Goal: Navigation & Orientation: Find specific page/section

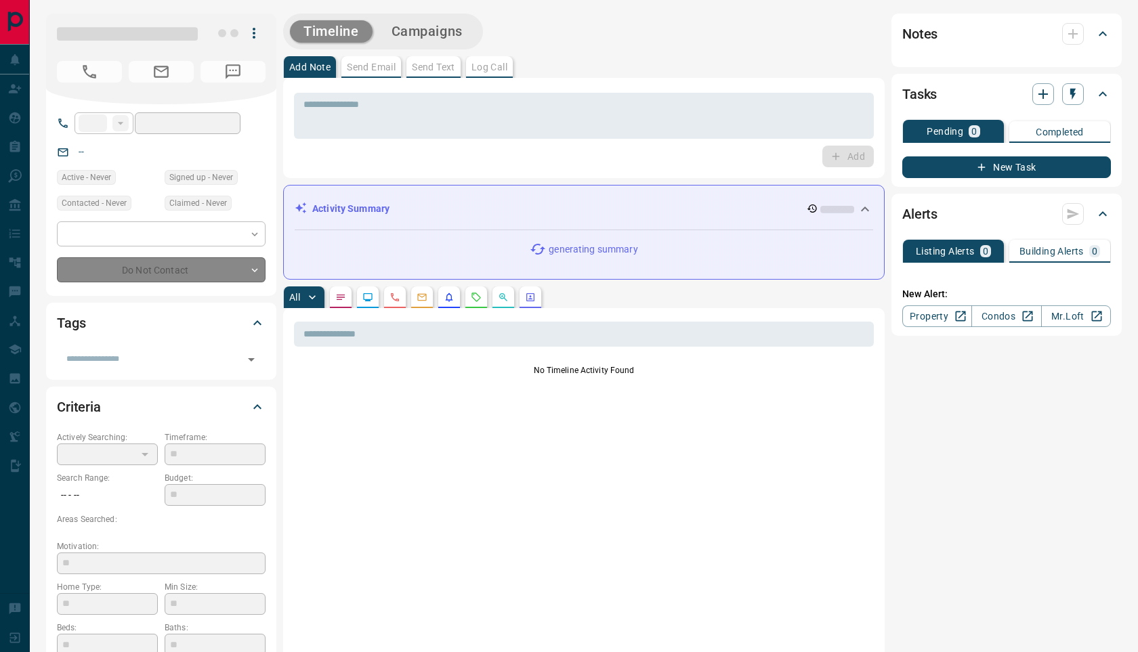
type input "**"
type input "**********"
type input "*"
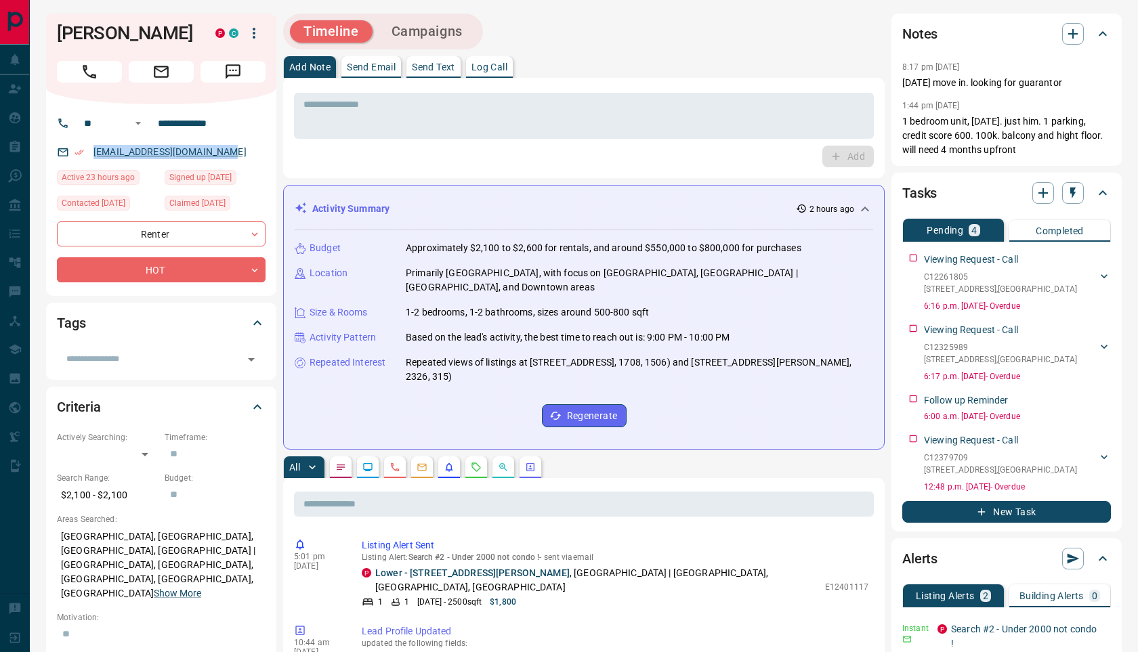
drag, startPoint x: 236, startPoint y: 152, endPoint x: 93, endPoint y: 152, distance: 142.9
click at [93, 152] on div "[EMAIL_ADDRESS][DOMAIN_NAME]" at bounding box center [161, 152] width 209 height 22
copy link "[EMAIL_ADDRESS][DOMAIN_NAME]"
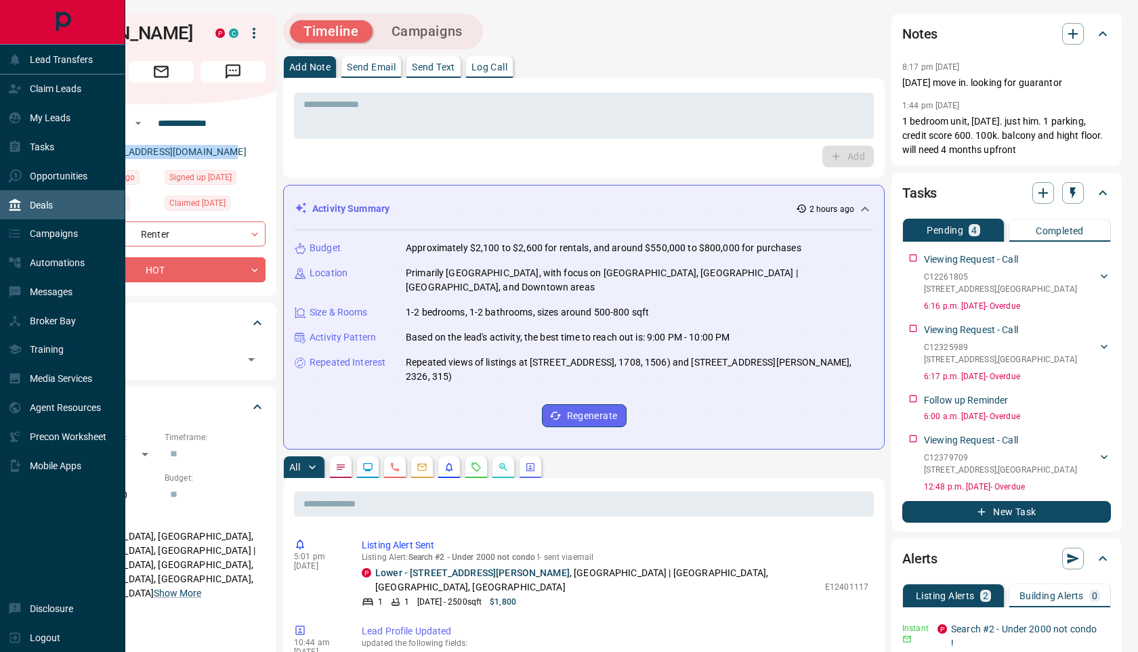
click at [29, 198] on div "Deals" at bounding box center [30, 205] width 45 height 22
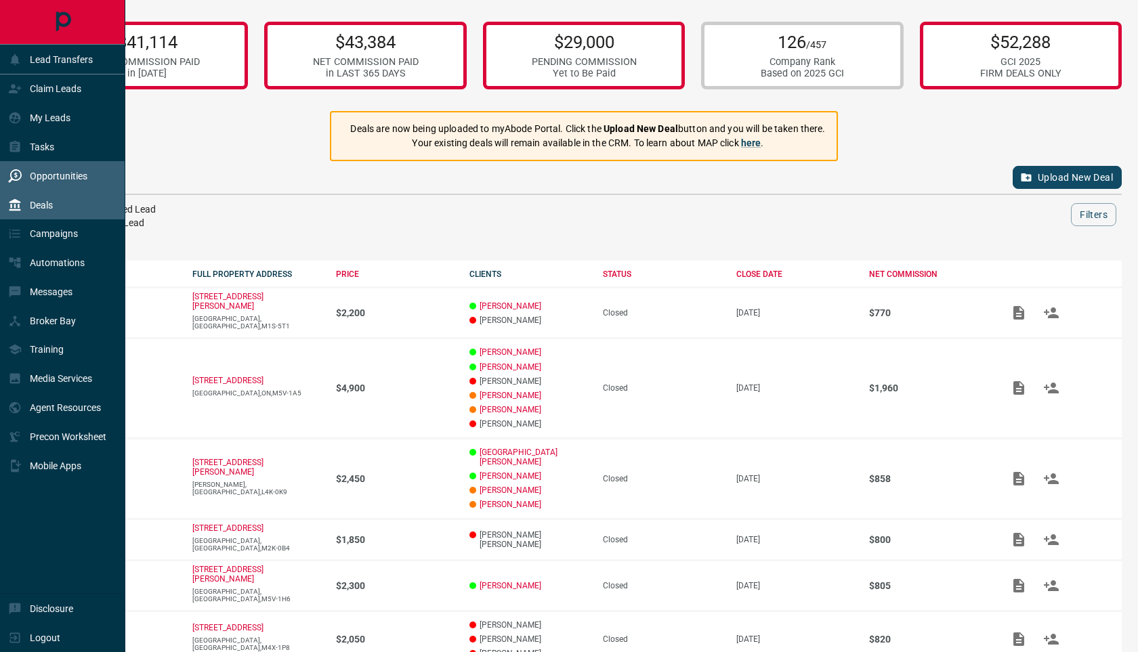
click at [52, 163] on div "Opportunities" at bounding box center [62, 175] width 125 height 29
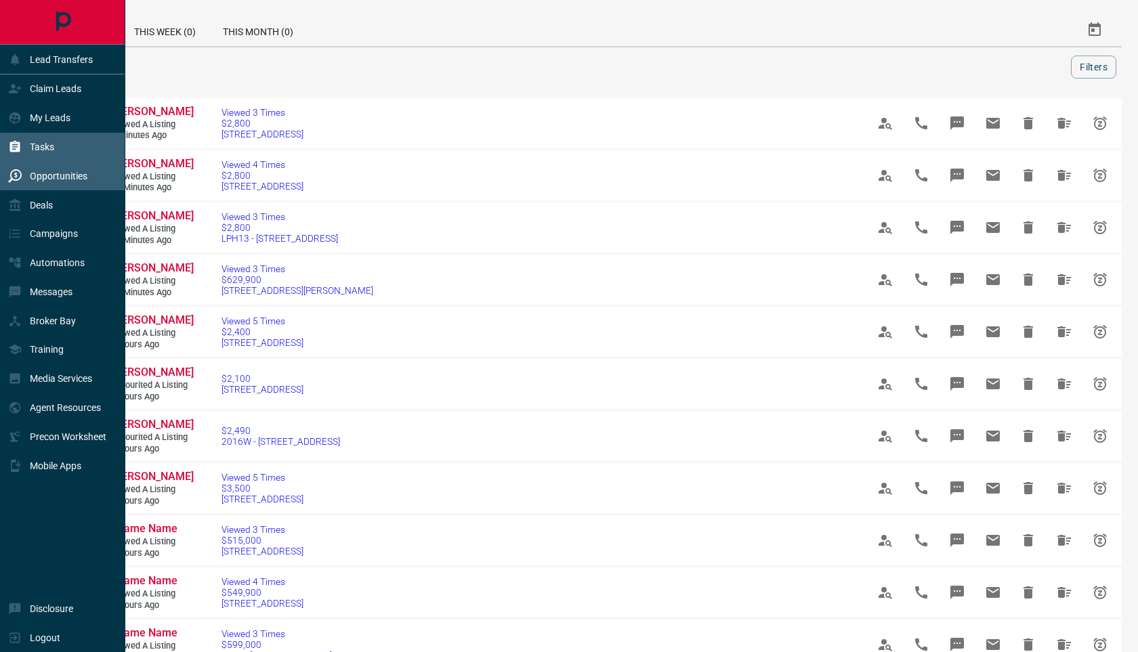
click at [18, 144] on icon at bounding box center [15, 147] width 10 height 12
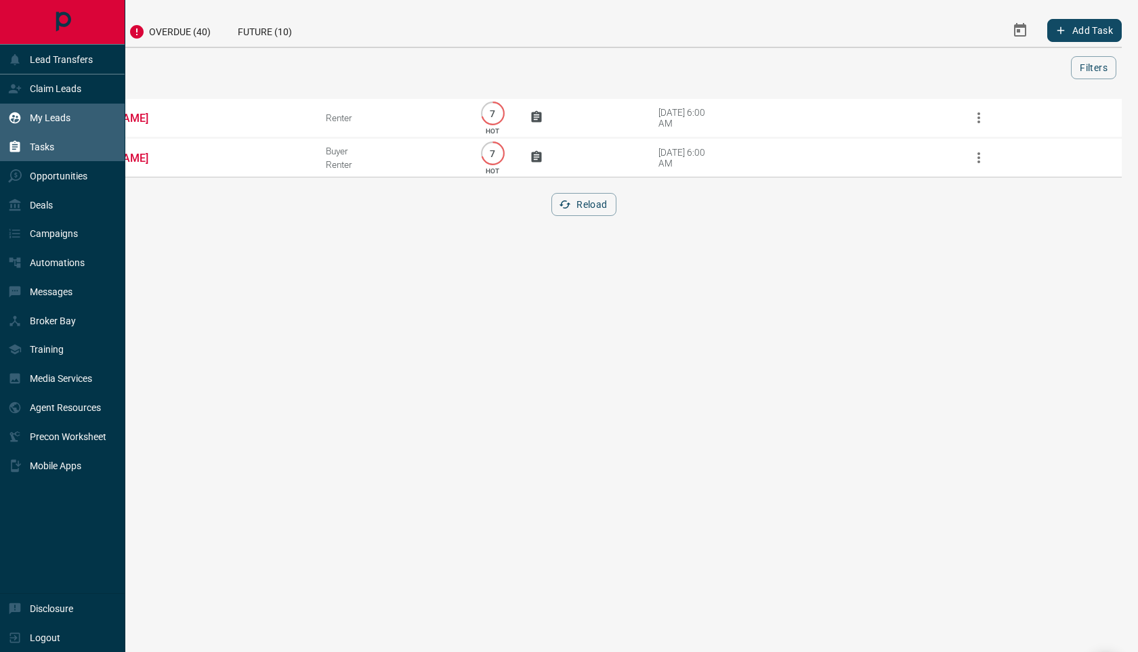
click at [40, 115] on p "My Leads" at bounding box center [50, 117] width 41 height 11
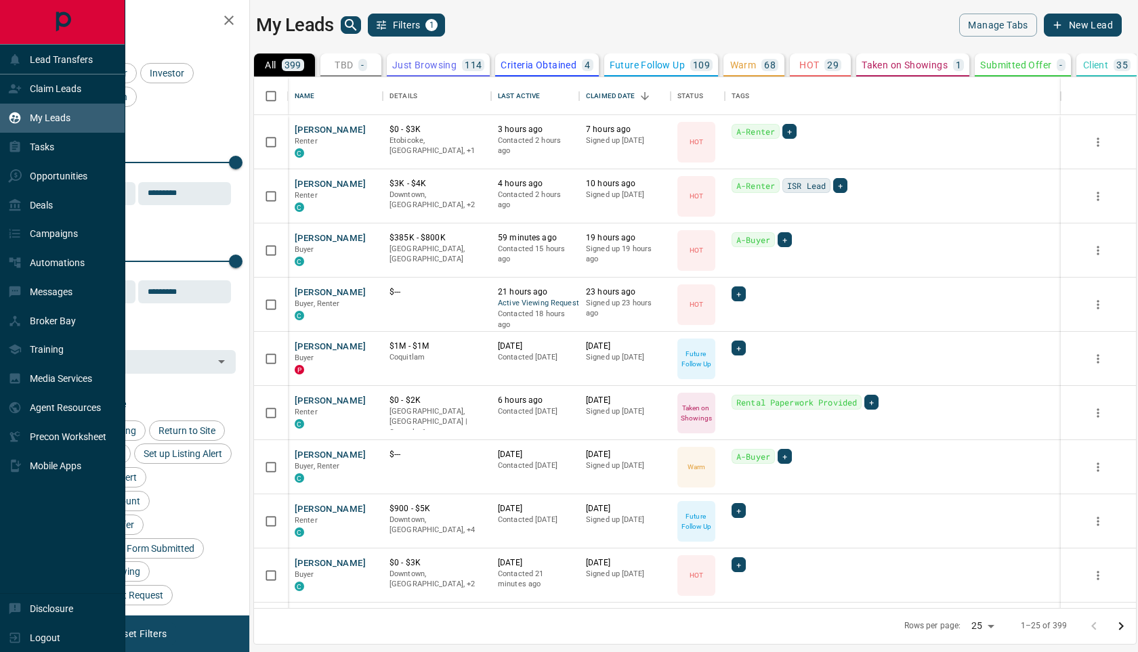
scroll to position [531, 882]
click at [40, 80] on div "Claim Leads" at bounding box center [44, 89] width 73 height 22
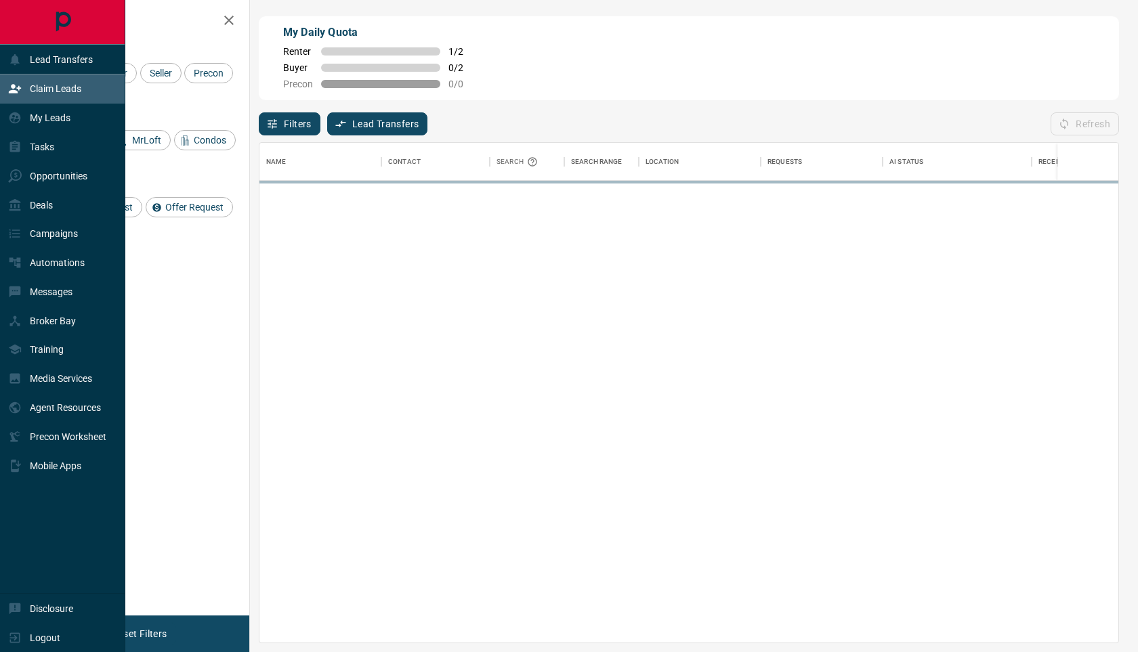
scroll to position [500, 859]
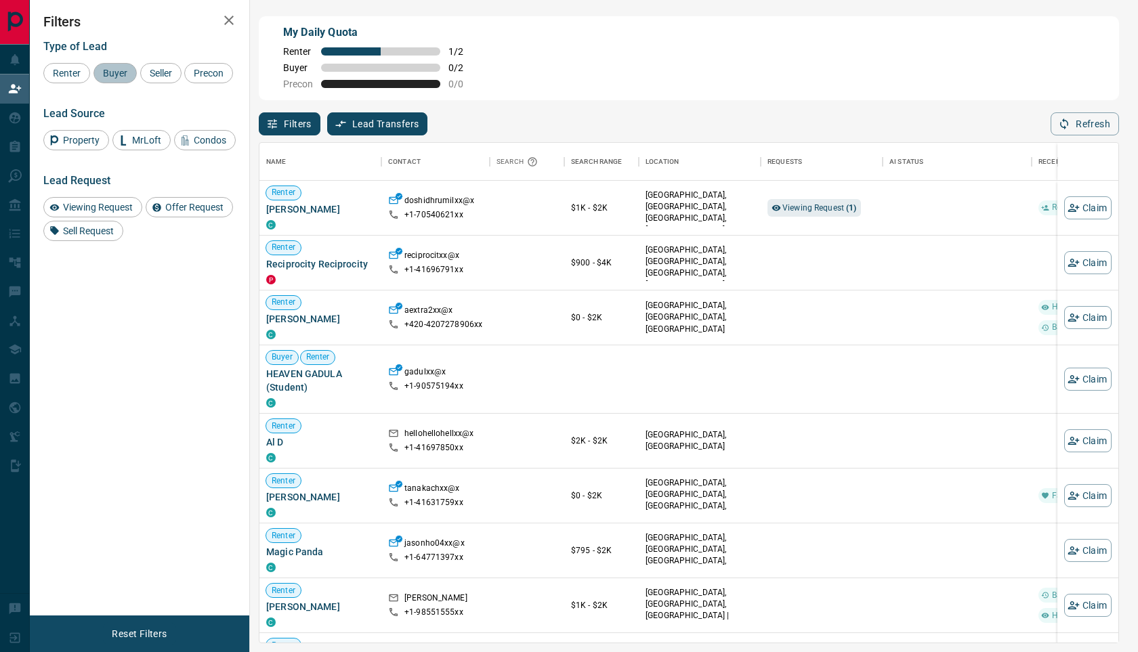
click at [114, 72] on span "Buyer" at bounding box center [115, 73] width 34 height 11
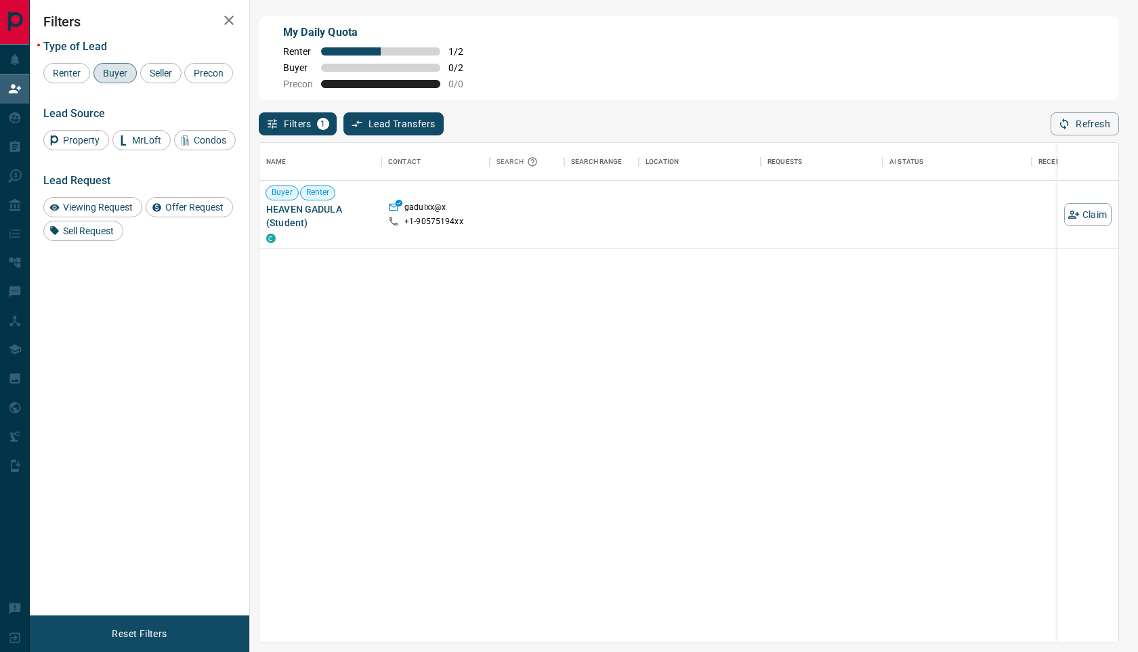
click at [120, 78] on span "Buyer" at bounding box center [115, 73] width 34 height 11
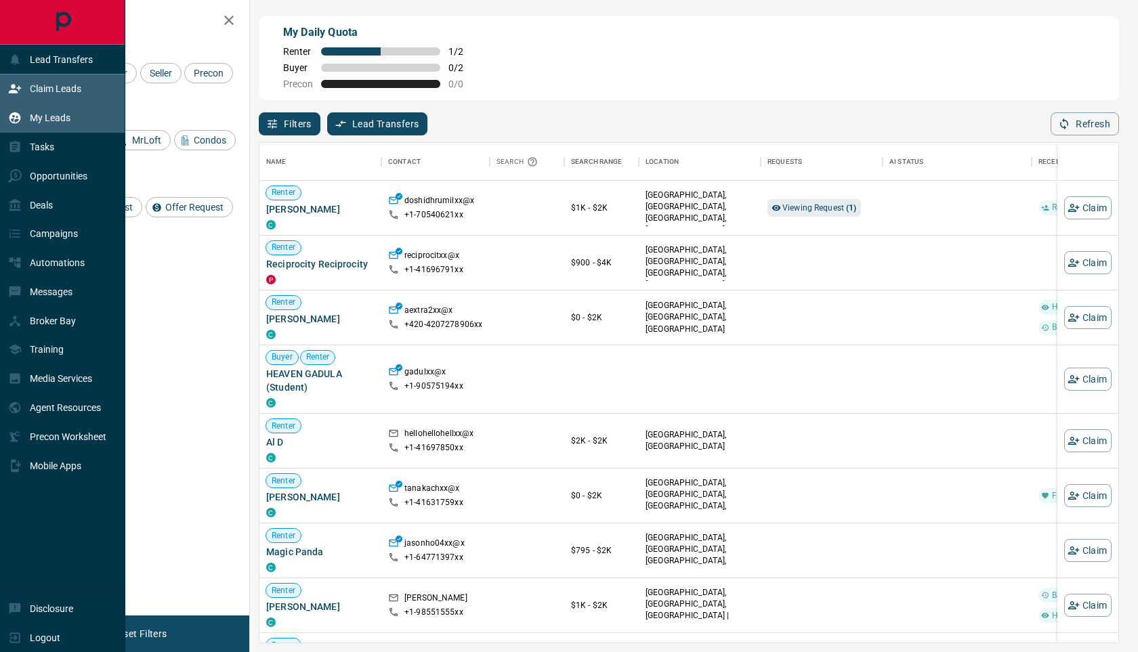
click at [60, 121] on p "My Leads" at bounding box center [50, 117] width 41 height 11
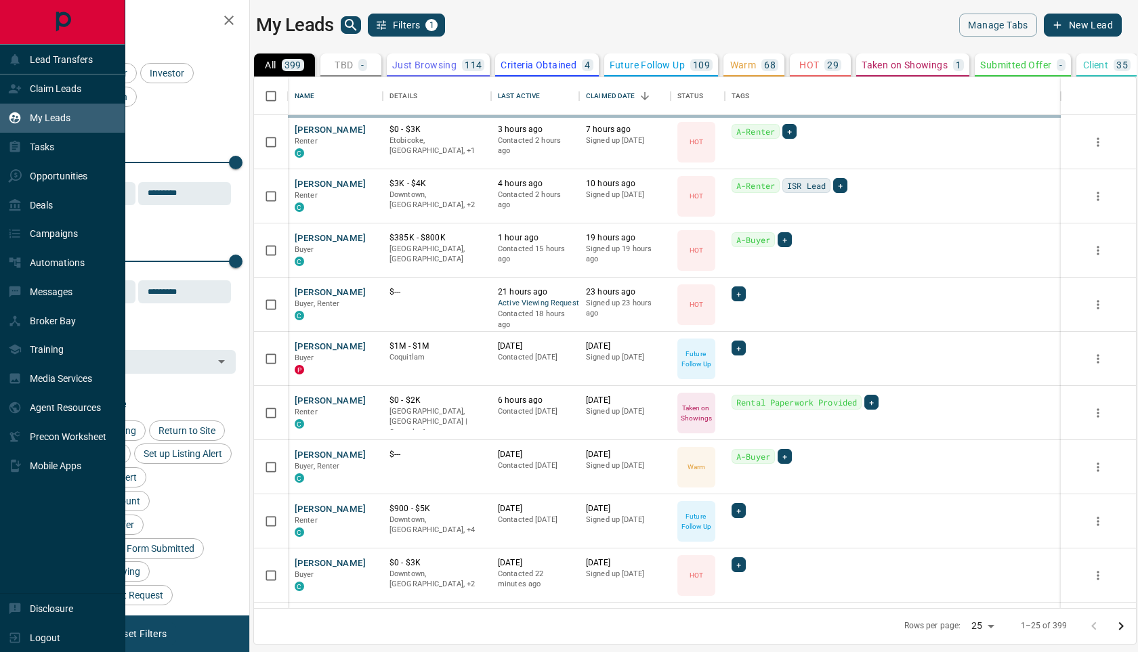
scroll to position [531, 882]
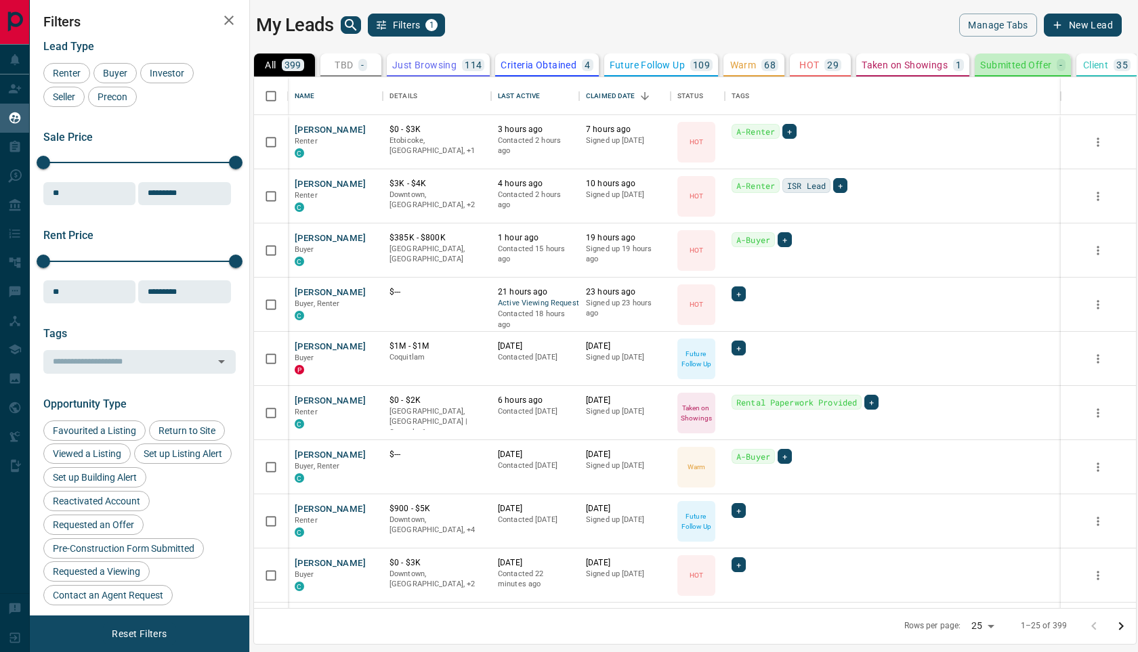
click at [1014, 64] on p "Submitted Offer" at bounding box center [1015, 64] width 71 height 9
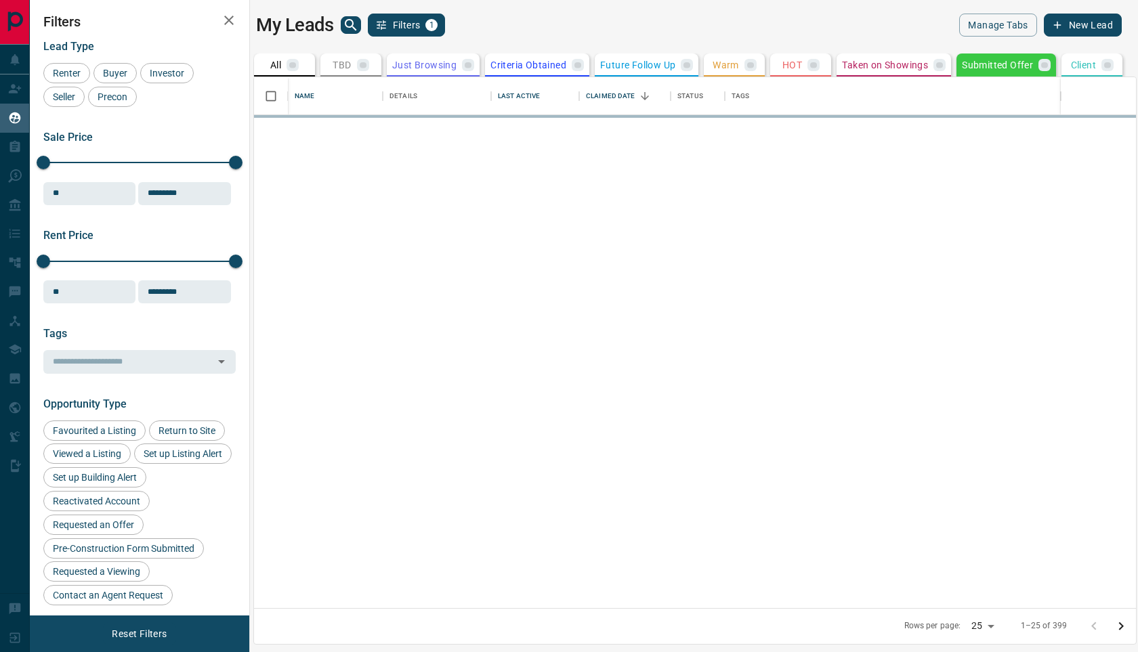
click at [1096, 64] on p "Client" at bounding box center [1083, 64] width 25 height 9
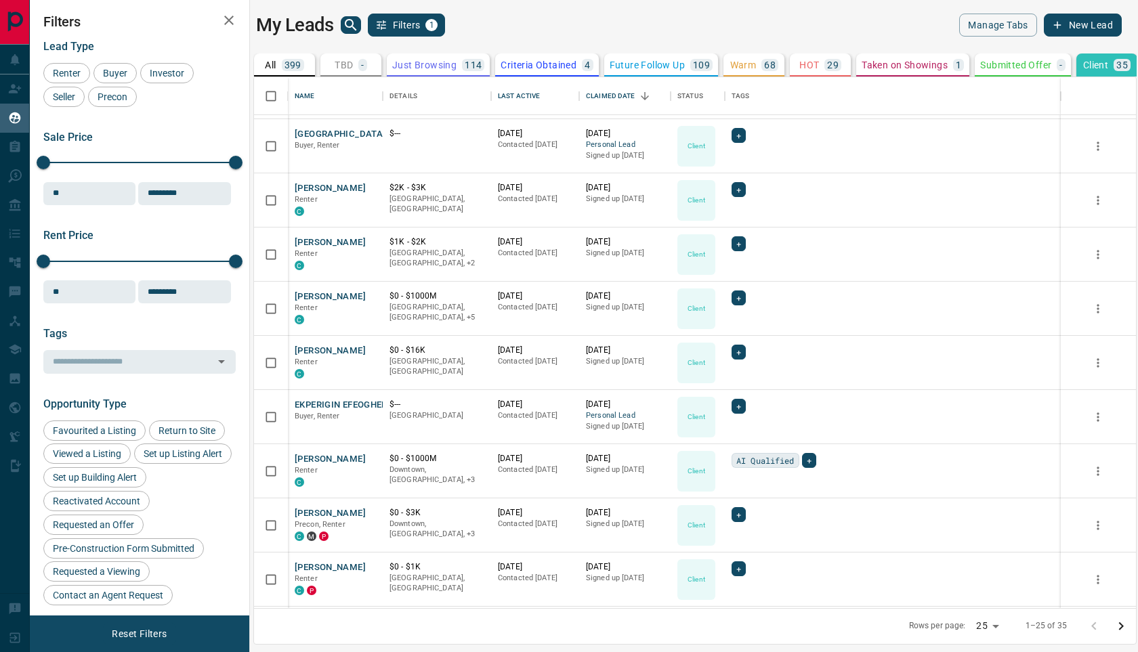
scroll to position [160, 0]
click at [326, 131] on button "[GEOGRAPHIC_DATA] [PERSON_NAME]" at bounding box center [377, 133] width 165 height 13
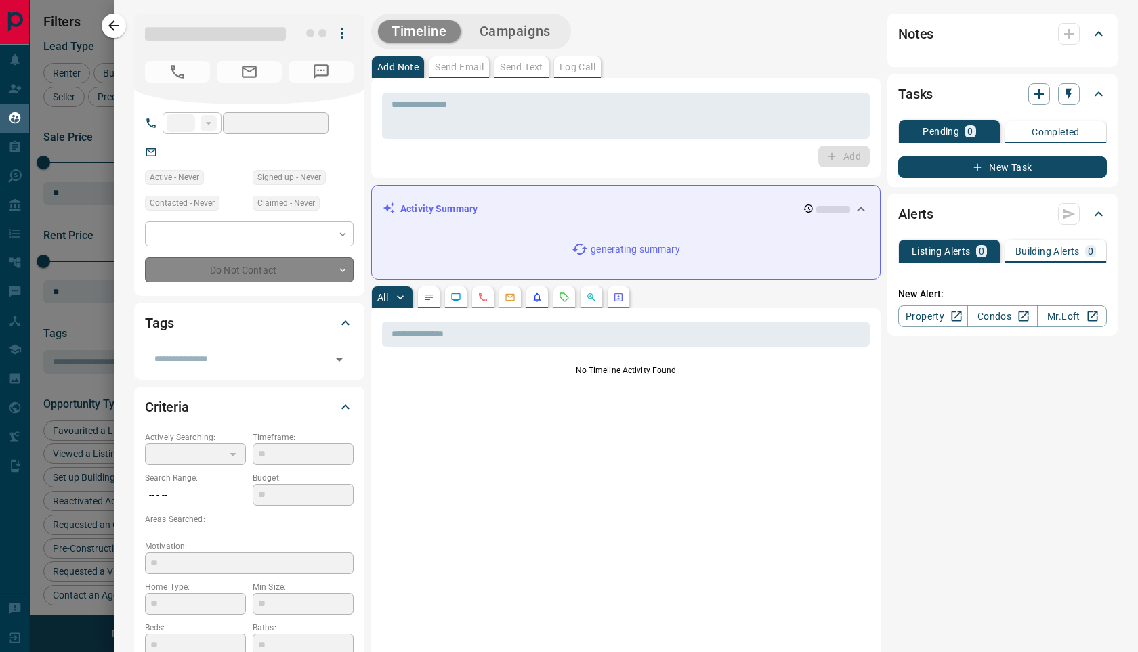
type input "**"
